Goal: Check status: Check status

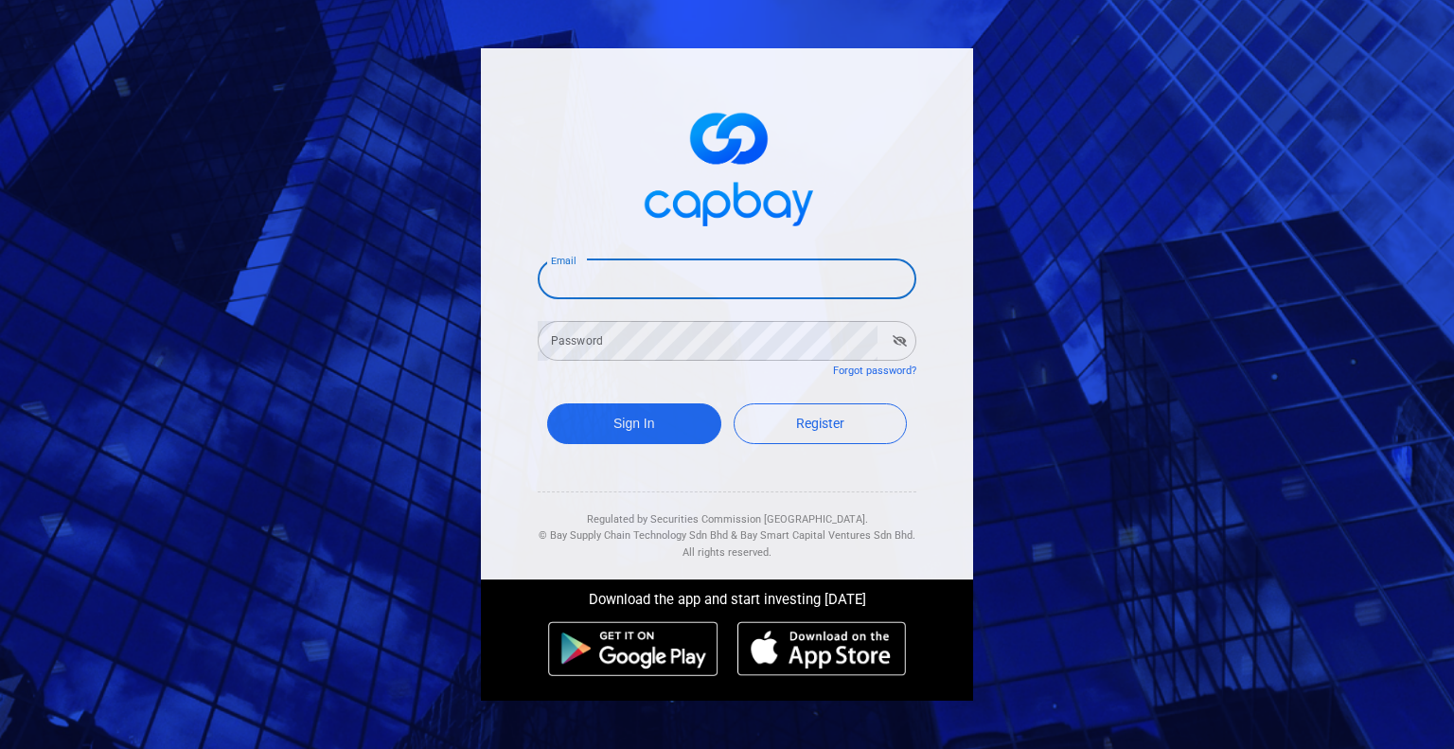
click at [618, 292] on input "Email" at bounding box center [727, 279] width 379 height 40
type input "[EMAIL_ADDRESS][DOMAIN_NAME]"
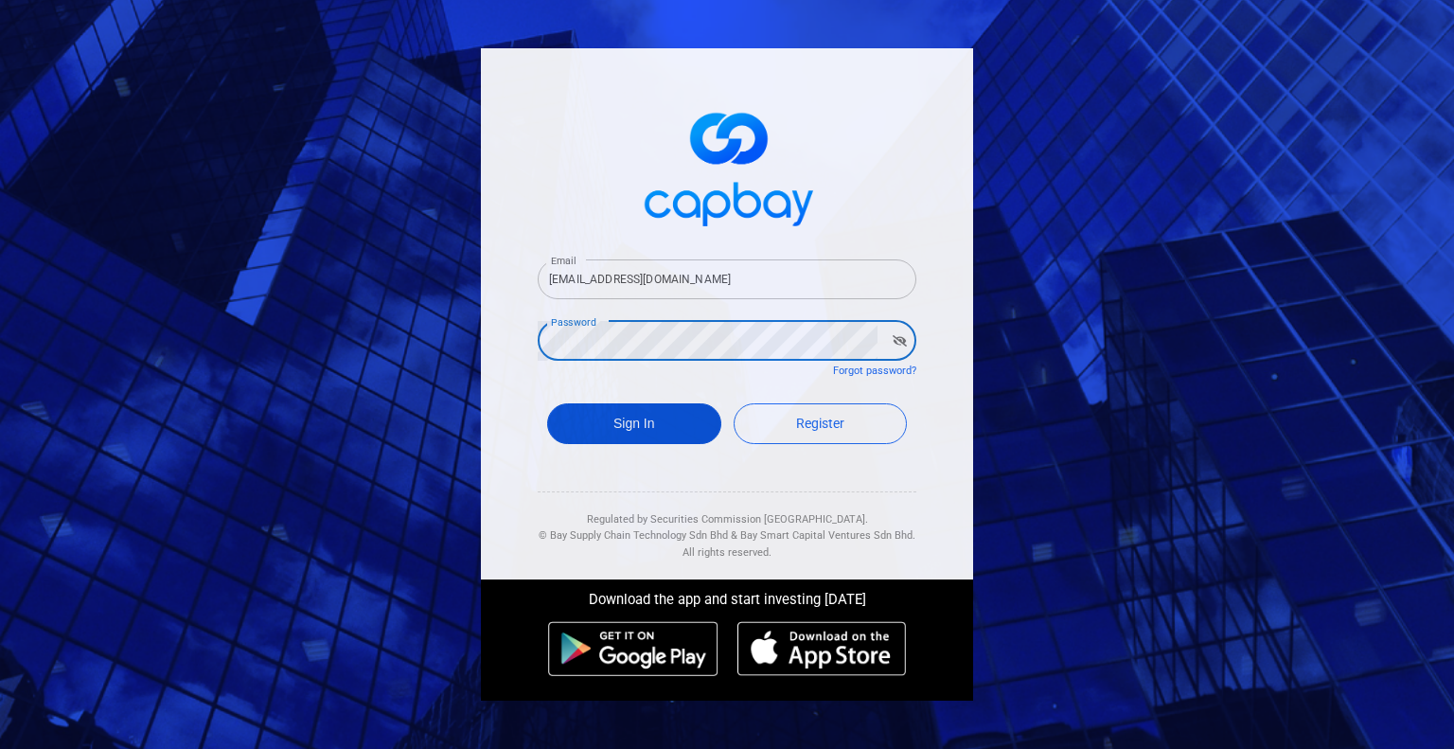
click at [692, 419] on button "Sign In" at bounding box center [634, 423] width 174 height 41
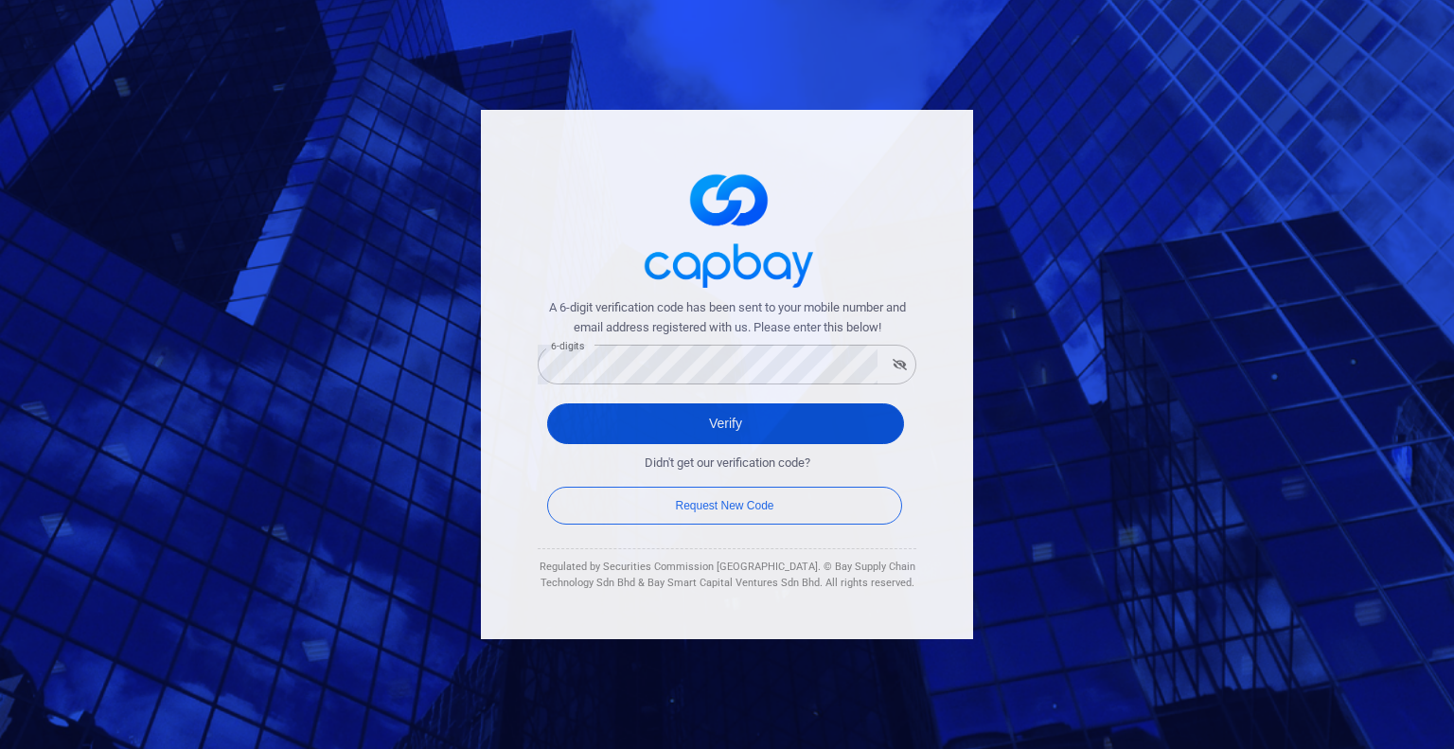
click at [725, 416] on button "Verify" at bounding box center [725, 423] width 357 height 41
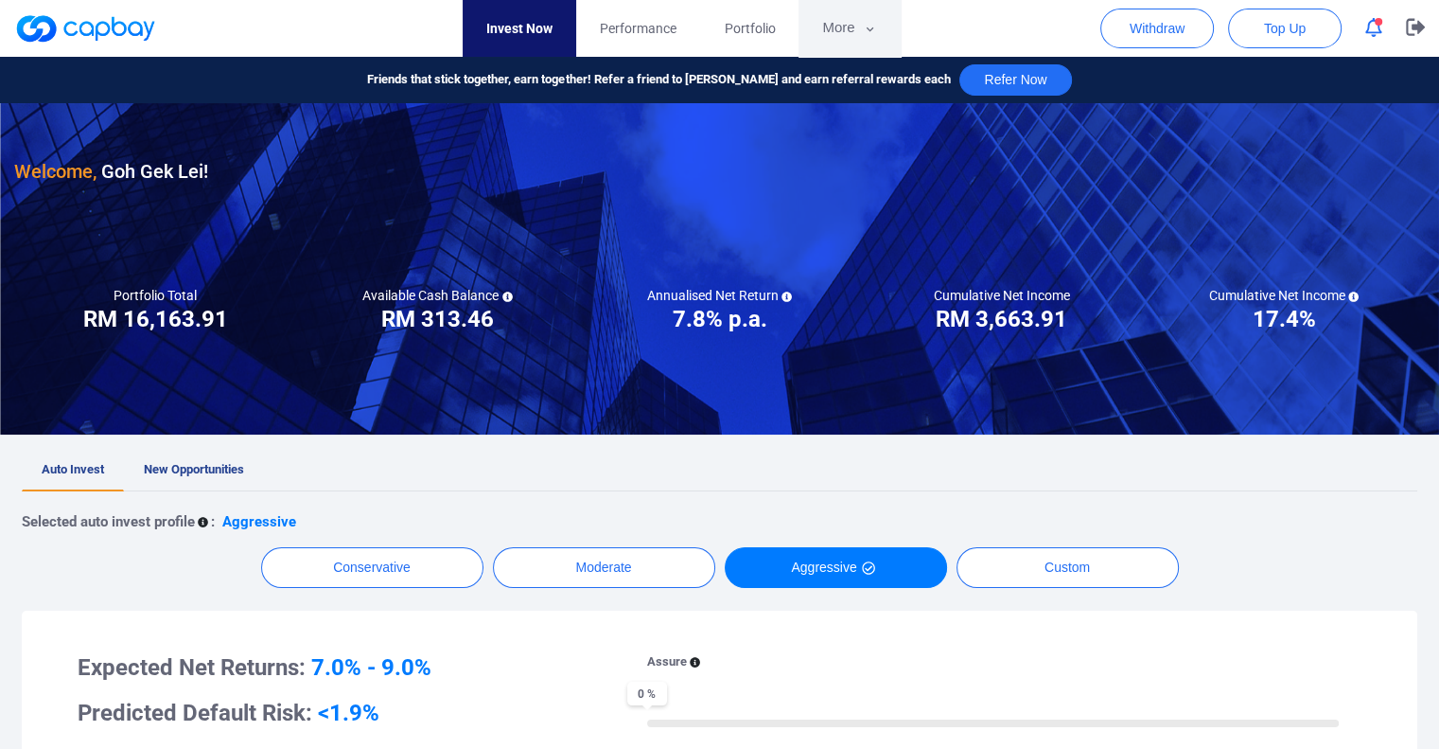
click at [838, 26] on button "More" at bounding box center [849, 28] width 101 height 57
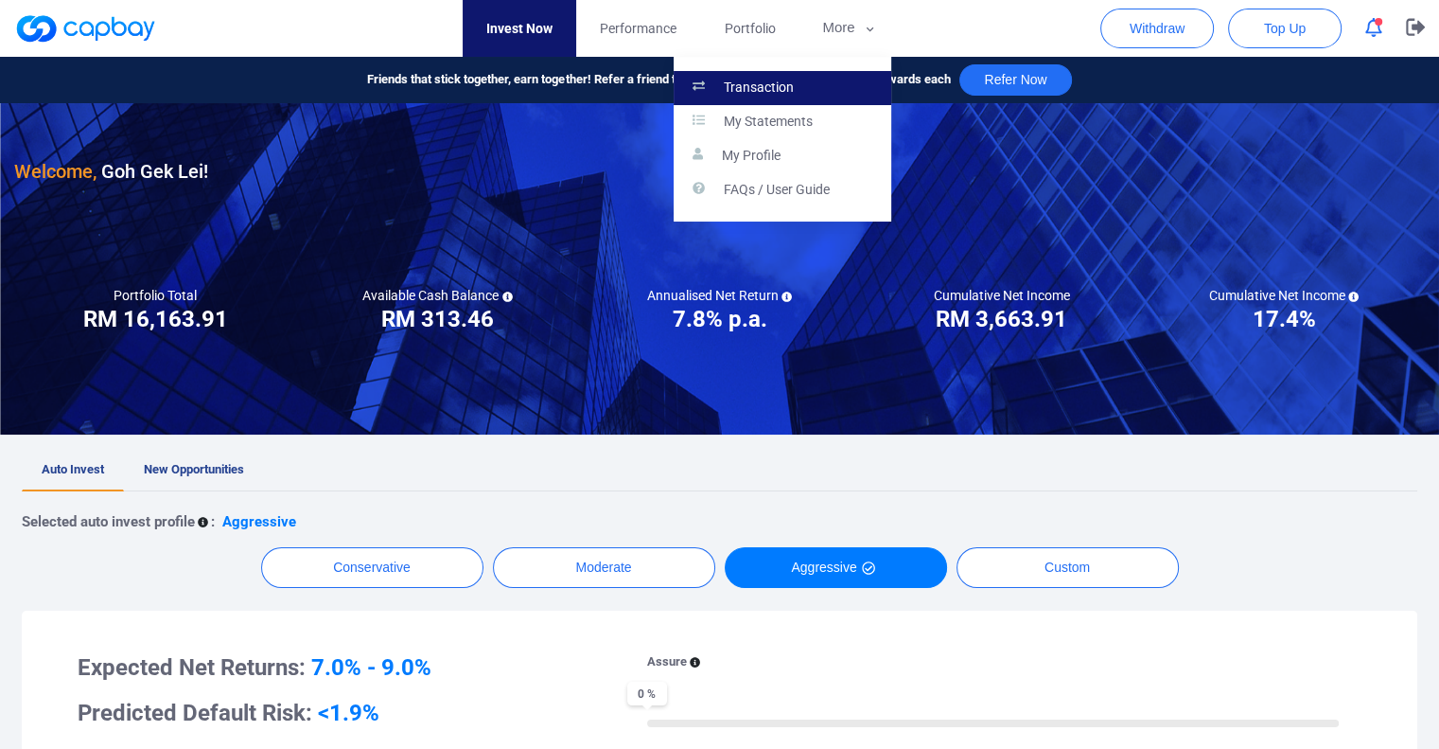
click at [769, 81] on p "Transaction" at bounding box center [759, 87] width 70 height 17
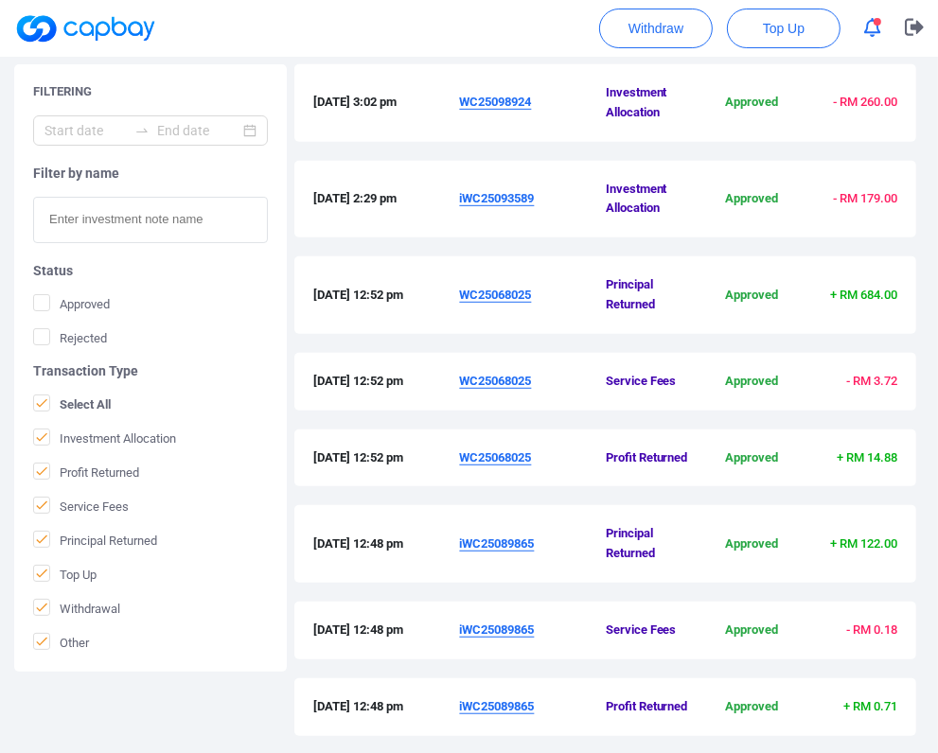
scroll to position [700, 0]
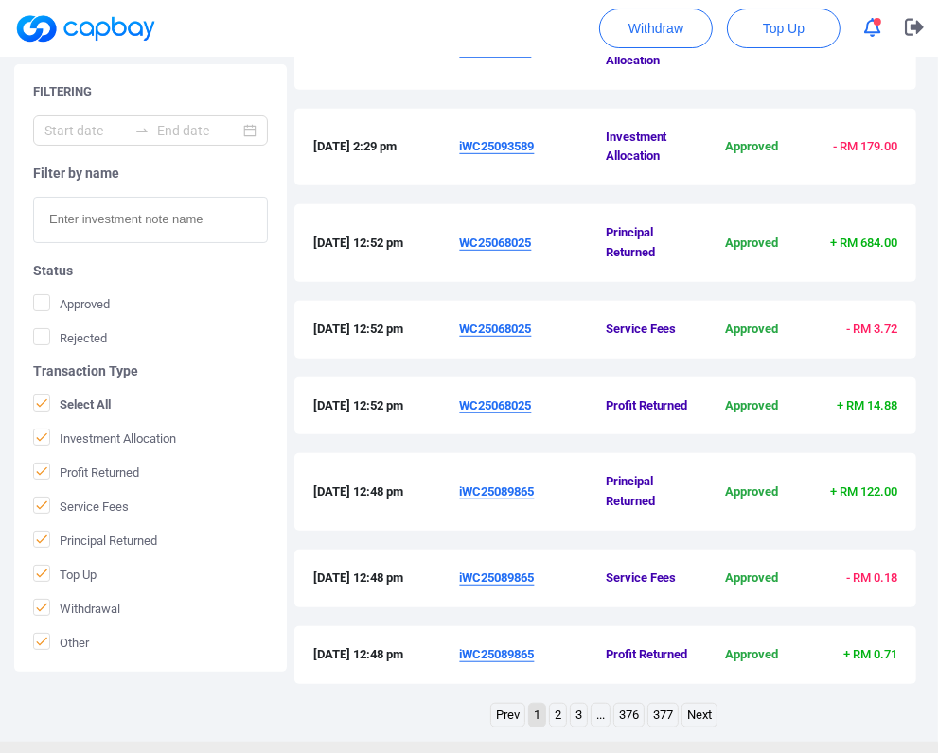
click at [560, 704] on link "2" at bounding box center [558, 716] width 16 height 24
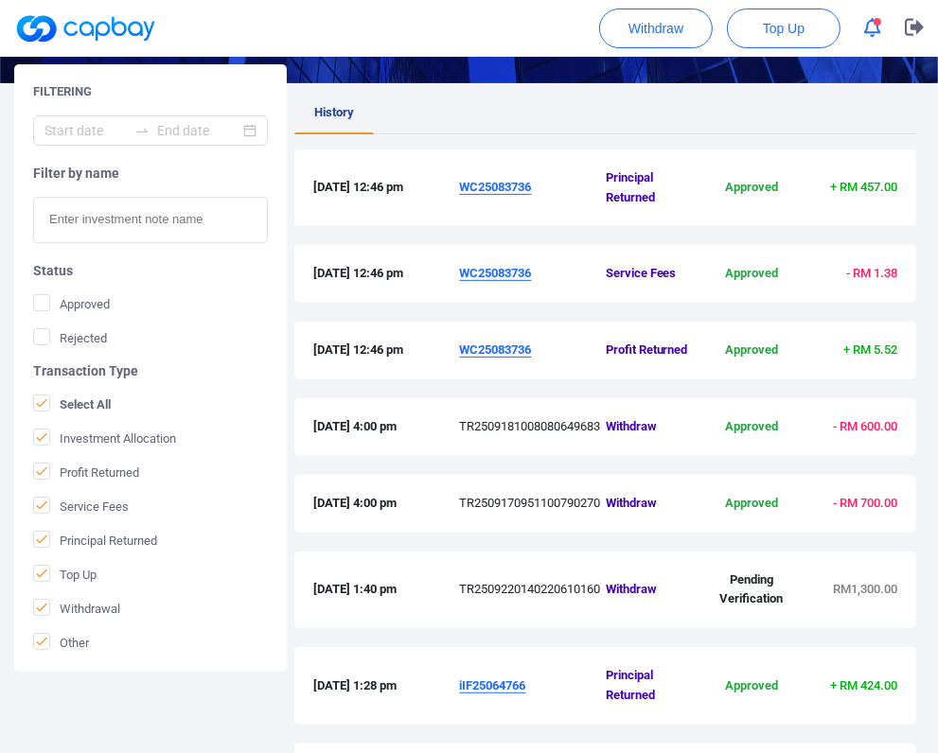
scroll to position [338, 0]
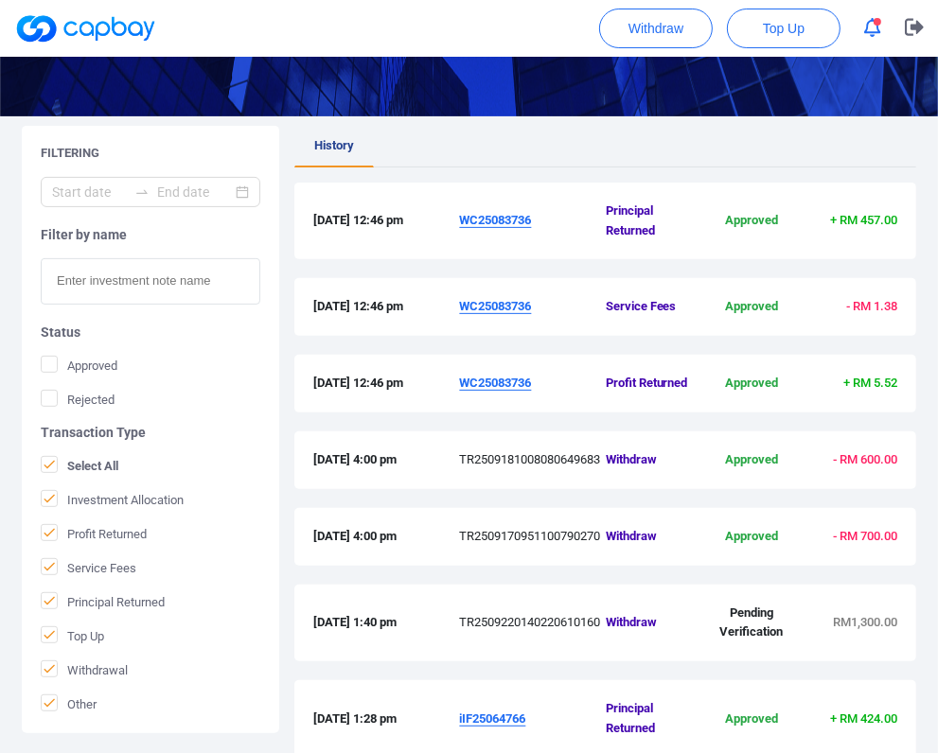
click at [522, 213] on u "WC25083736" at bounding box center [495, 220] width 72 height 14
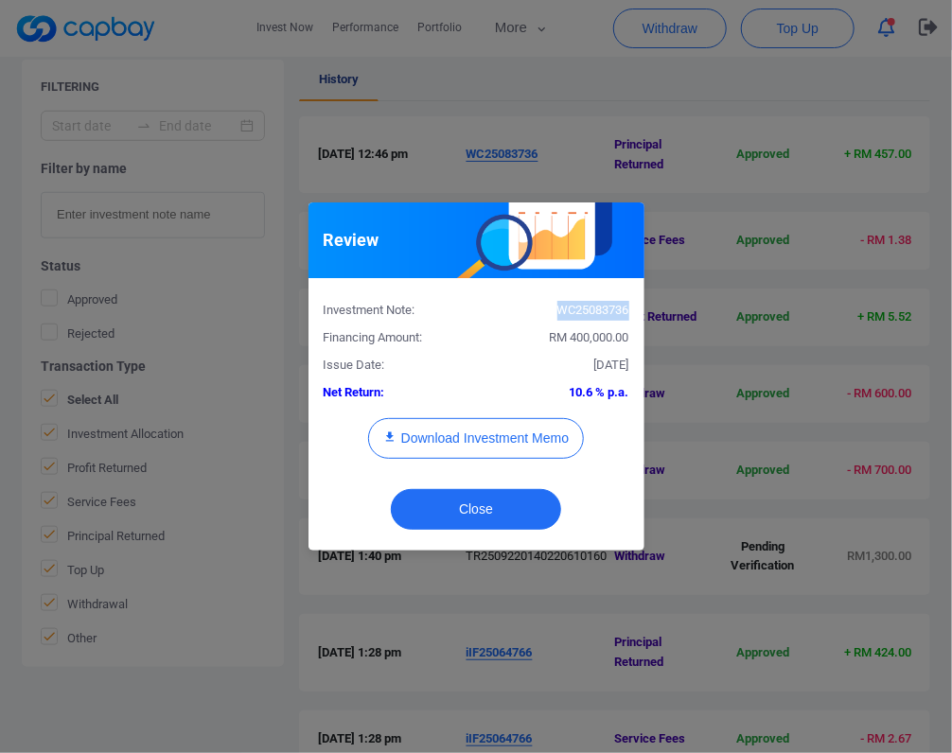
drag, startPoint x: 628, startPoint y: 310, endPoint x: 559, endPoint y: 313, distance: 69.1
click at [559, 313] on div "WC25083736" at bounding box center [560, 311] width 168 height 20
copy div "WC25083736"
click at [512, 499] on button "Close" at bounding box center [476, 509] width 170 height 41
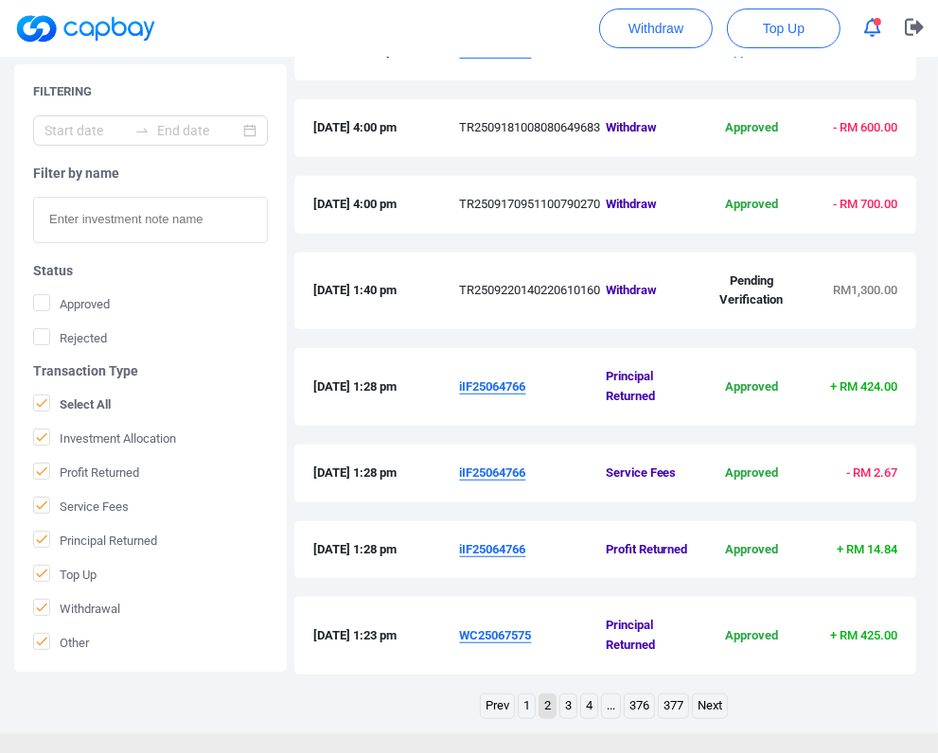
scroll to position [700, 0]
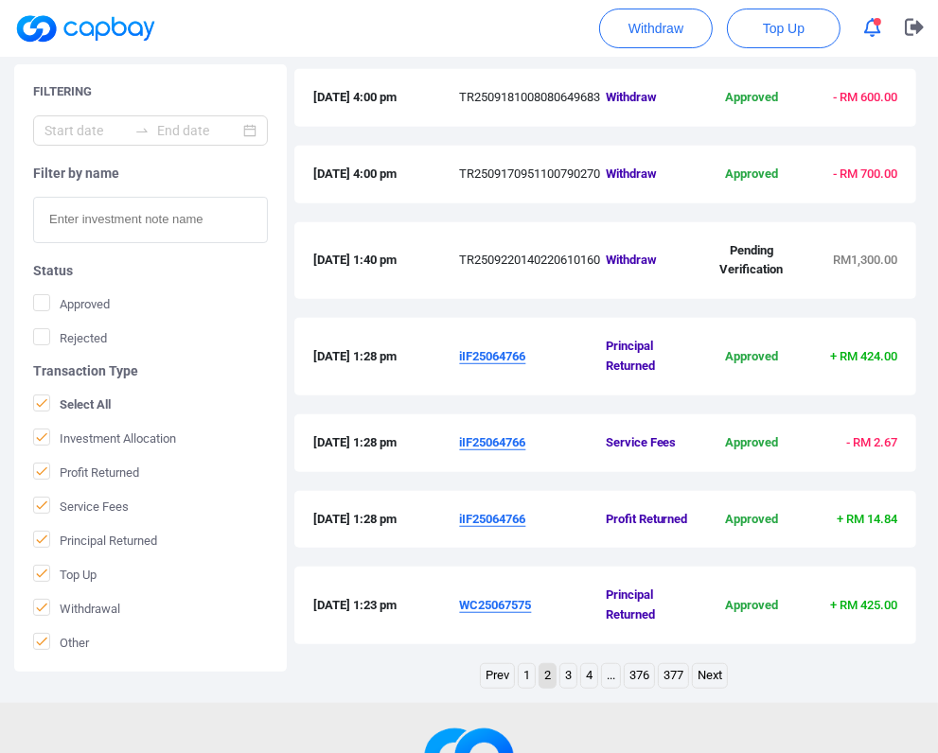
click at [527, 664] on link "1" at bounding box center [527, 676] width 16 height 24
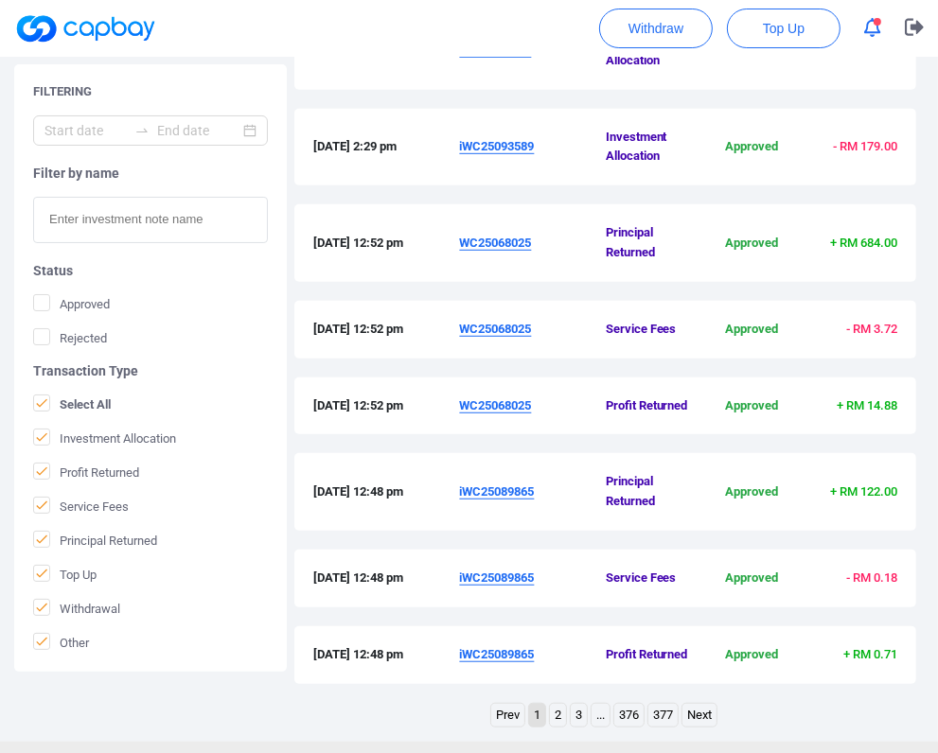
click at [530, 485] on u "iWC25089865" at bounding box center [496, 492] width 75 height 14
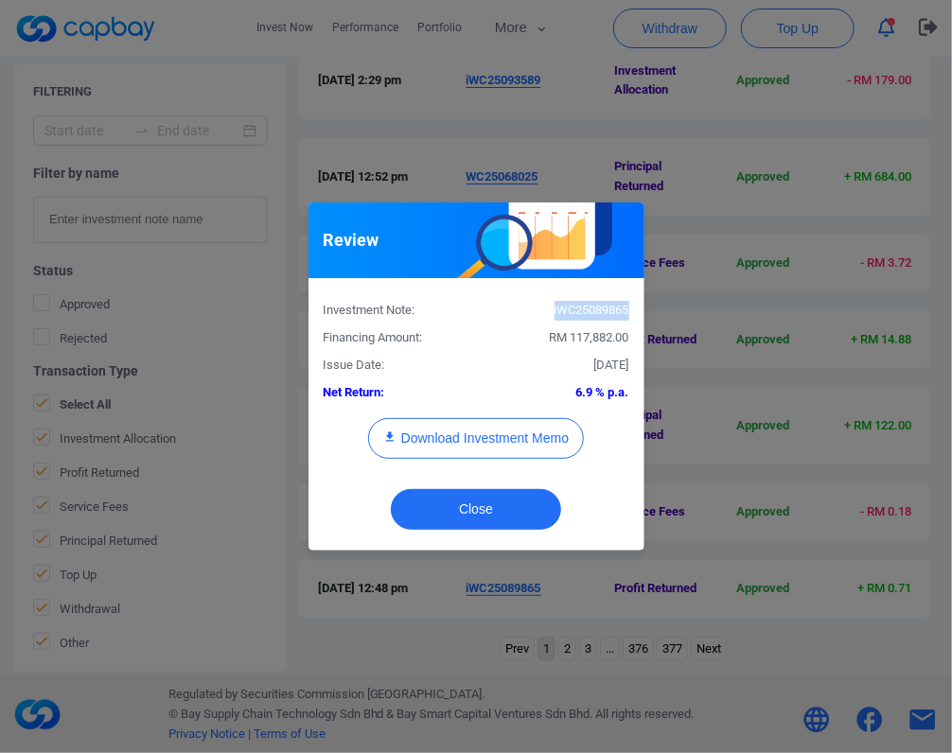
drag, startPoint x: 626, startPoint y: 307, endPoint x: 530, endPoint y: 313, distance: 96.8
click at [530, 313] on div "iWC25089865" at bounding box center [560, 311] width 168 height 20
copy div "iWC25089865"
click at [541, 510] on button "Close" at bounding box center [476, 509] width 170 height 41
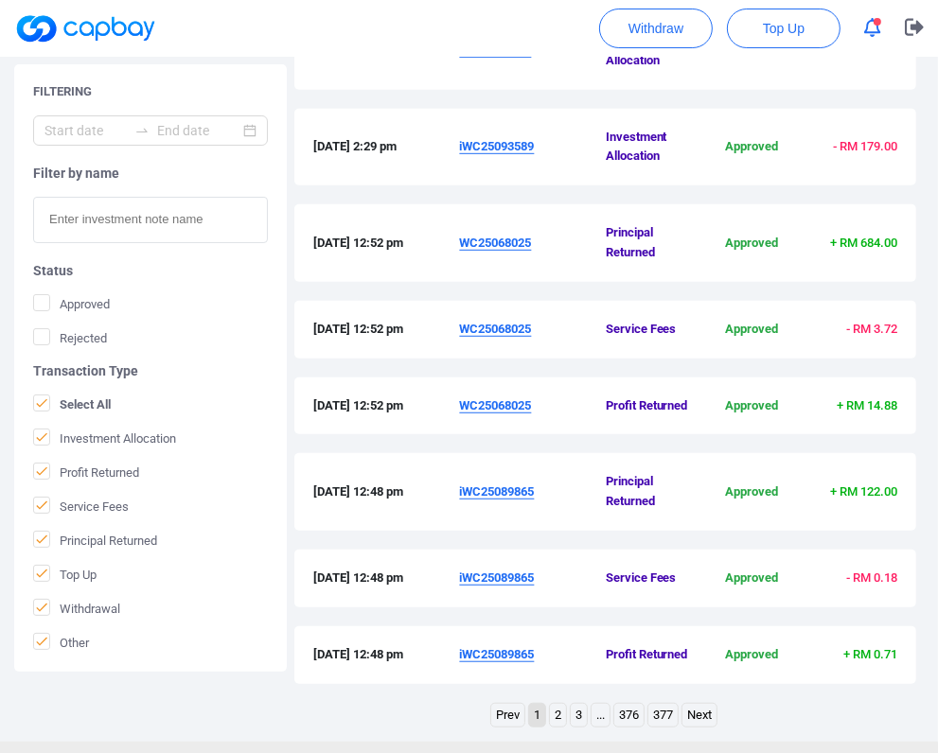
scroll to position [606, 0]
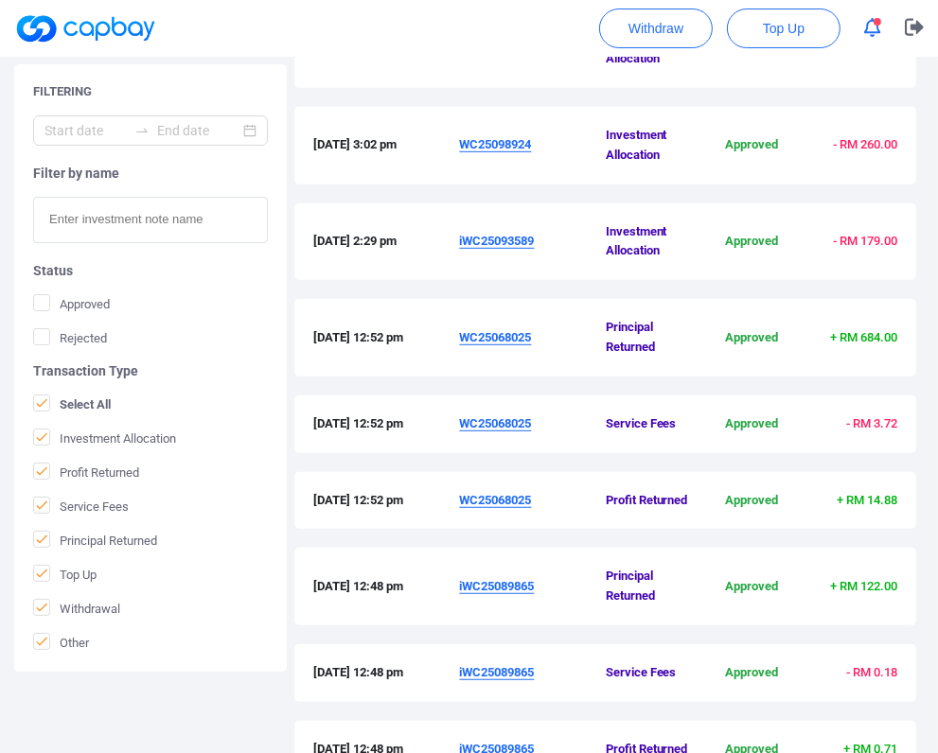
click at [503, 330] on u "WC25068025" at bounding box center [495, 337] width 72 height 14
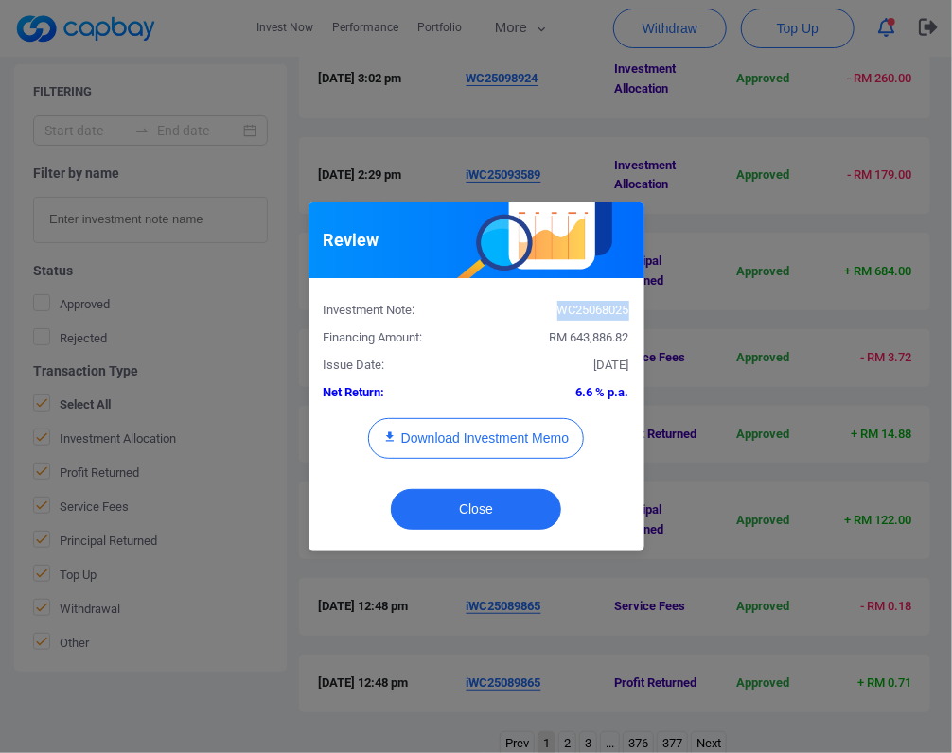
drag, startPoint x: 631, startPoint y: 308, endPoint x: 557, endPoint y: 313, distance: 74.0
click at [557, 313] on div "WC25068025" at bounding box center [560, 311] width 168 height 20
copy div "WC25068025"
click at [470, 503] on button "Close" at bounding box center [476, 509] width 170 height 41
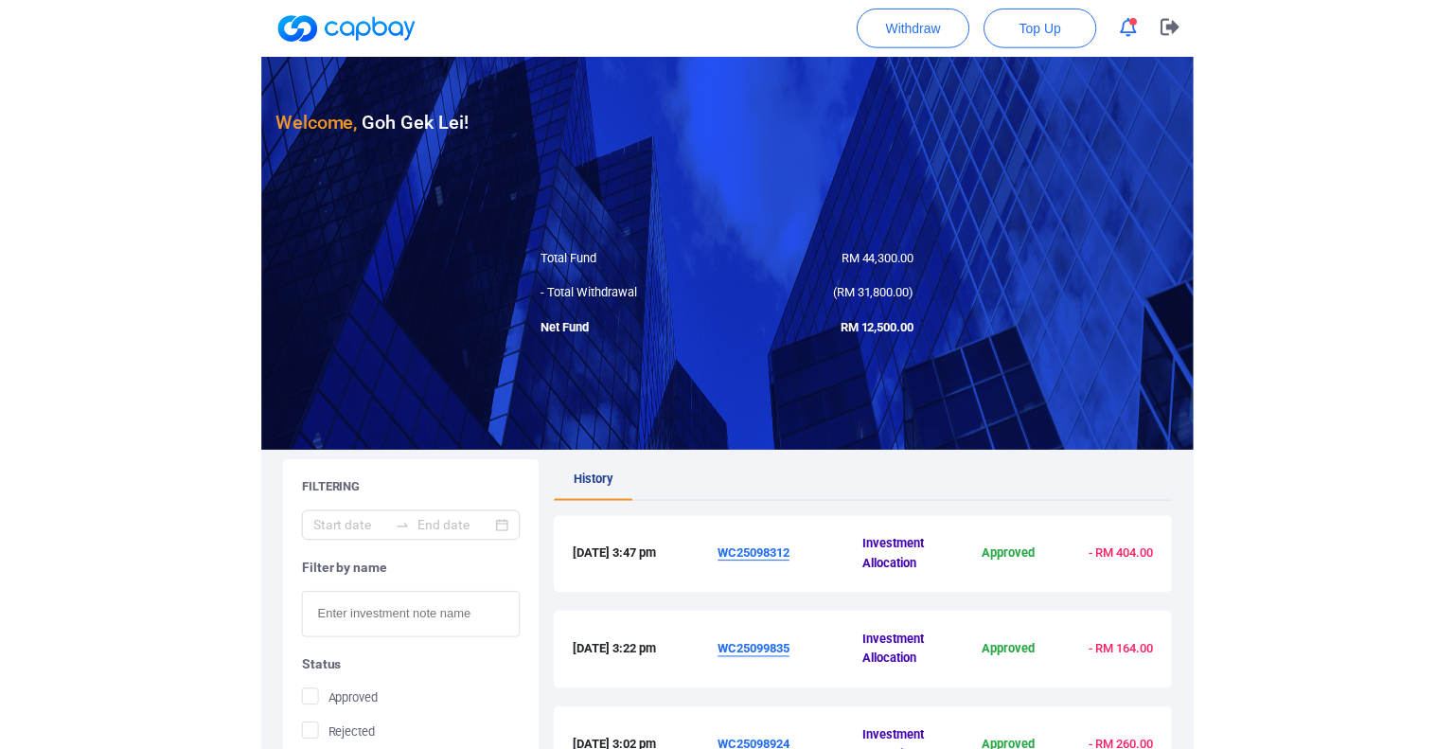
scroll to position [0, 0]
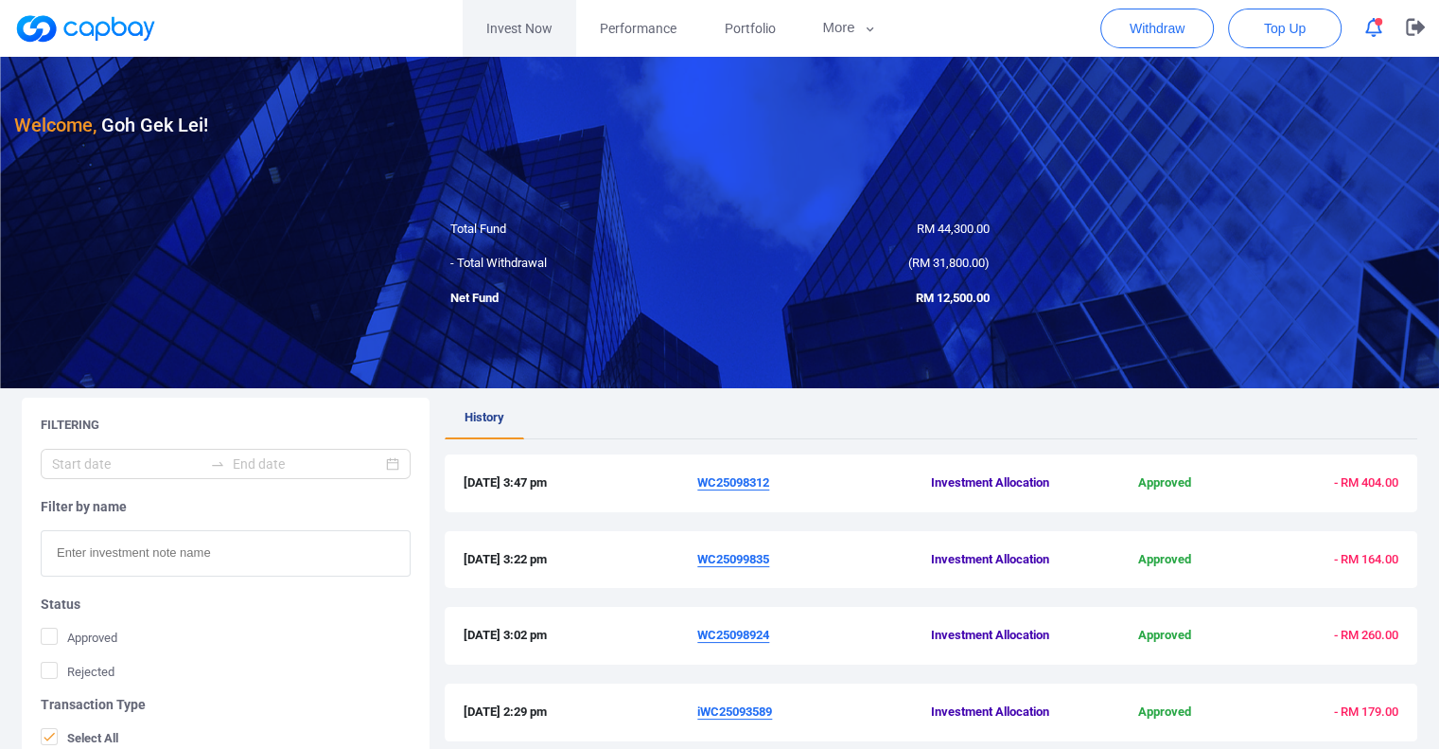
click at [492, 33] on link "Invest Now" at bounding box center [520, 28] width 114 height 57
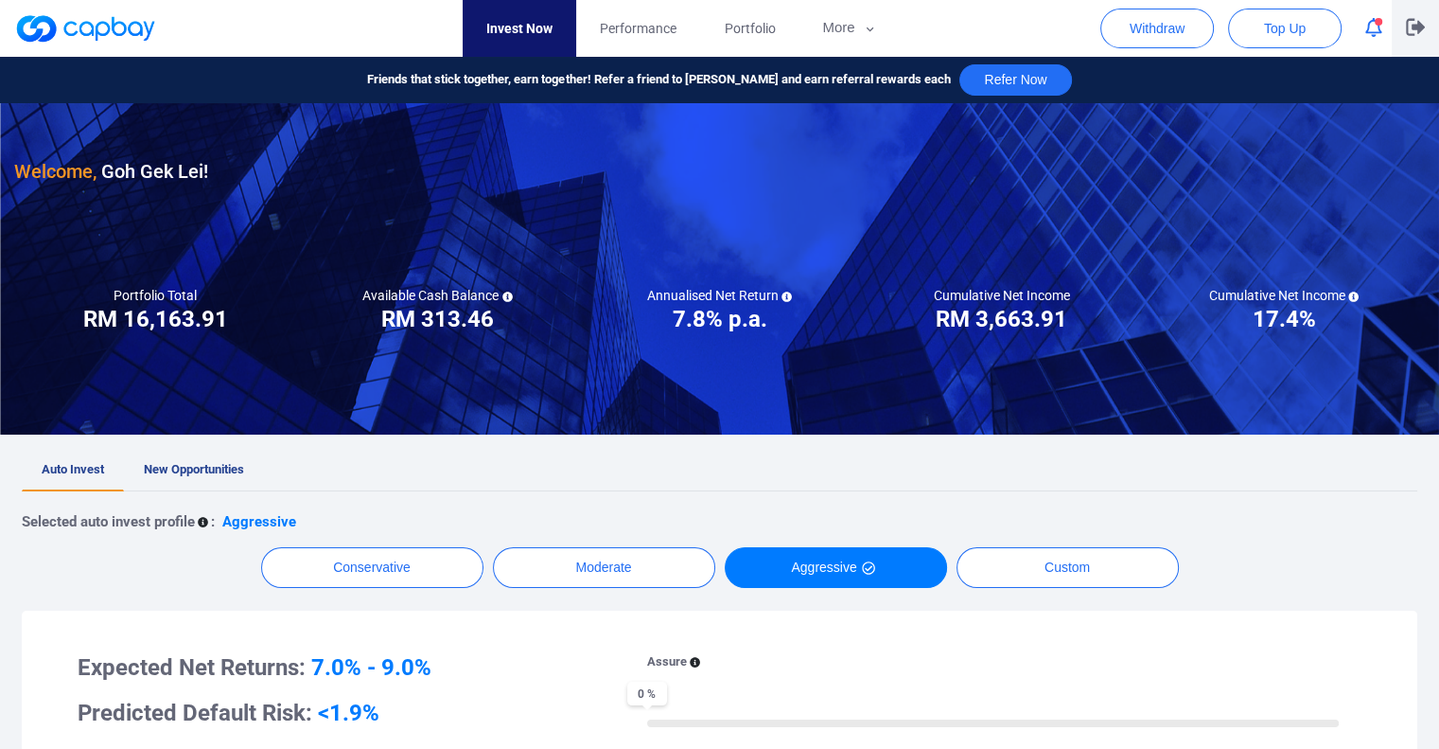
click at [1402, 41] on button "button" at bounding box center [1415, 28] width 47 height 57
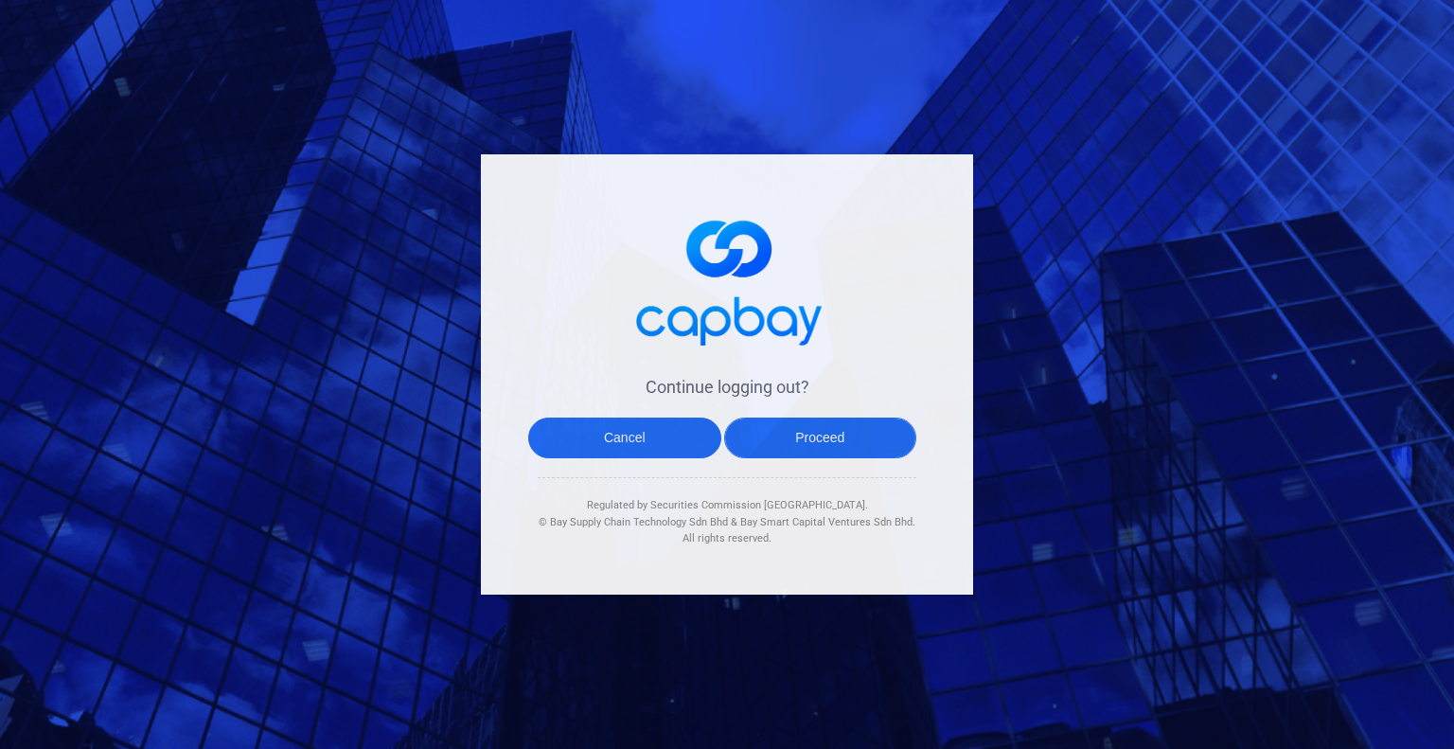
click at [783, 432] on button "Proceed" at bounding box center [820, 437] width 193 height 41
